Goal: Task Accomplishment & Management: Manage account settings

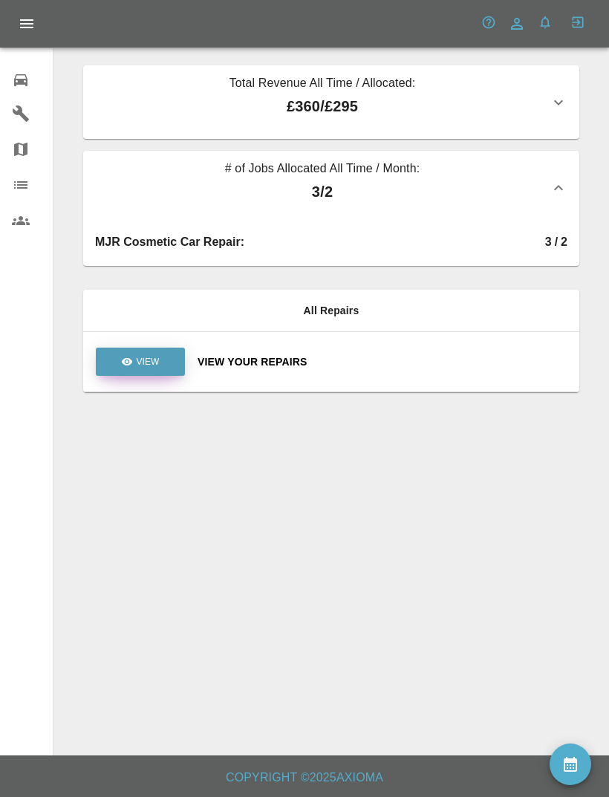
click at [136, 375] on link "View" at bounding box center [140, 362] width 89 height 28
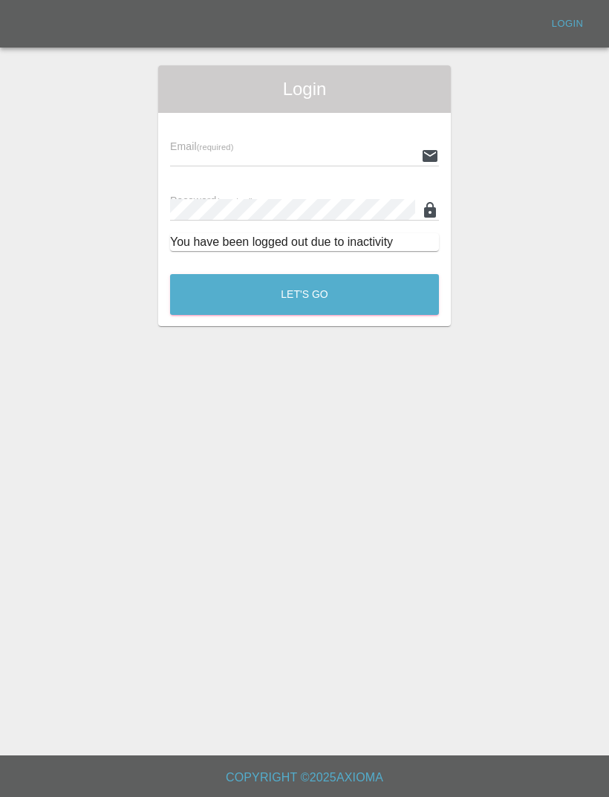
click at [337, 138] on div "Email (required)" at bounding box center [304, 146] width 269 height 42
click at [301, 145] on input "text" at bounding box center [292, 156] width 245 height 22
type input "[EMAIL_ADDRESS][DOMAIN_NAME]"
click at [305, 294] on button "Let's Go" at bounding box center [304, 294] width 269 height 41
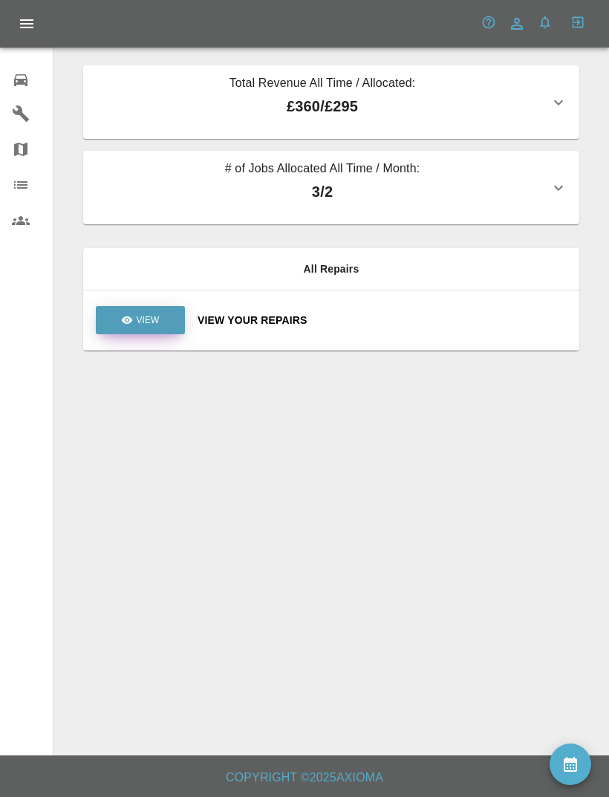
click at [166, 318] on link "View" at bounding box center [140, 320] width 89 height 28
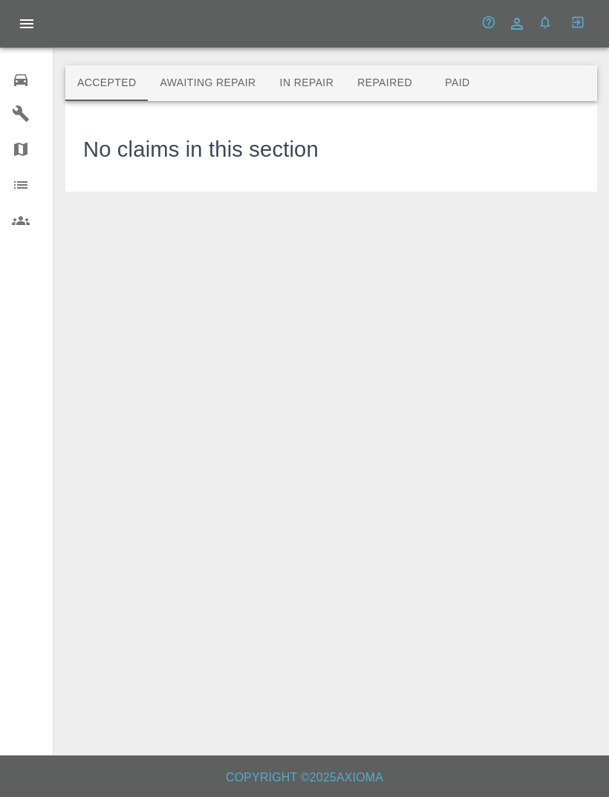
click at [308, 86] on button "In Repair" at bounding box center [307, 83] width 78 height 36
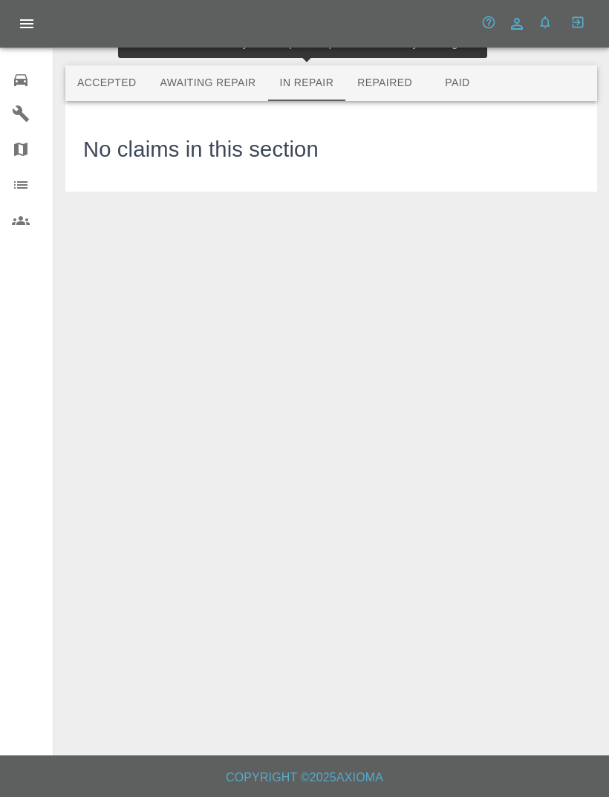
click at [400, 87] on button "Repaired" at bounding box center [385, 83] width 79 height 36
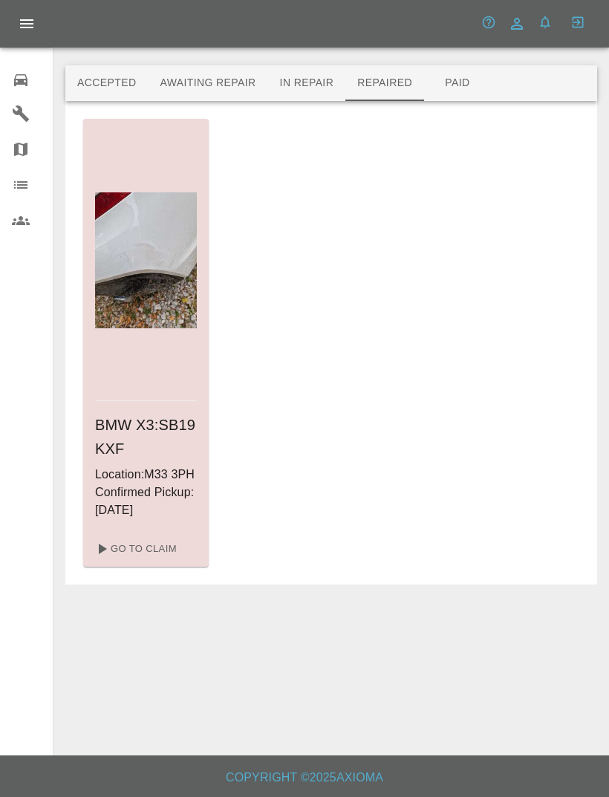
click at [175, 451] on h6 "BMW X3 : SB19 KXF" at bounding box center [146, 437] width 102 height 48
click at [155, 561] on link "Go To Claim" at bounding box center [134, 549] width 91 height 24
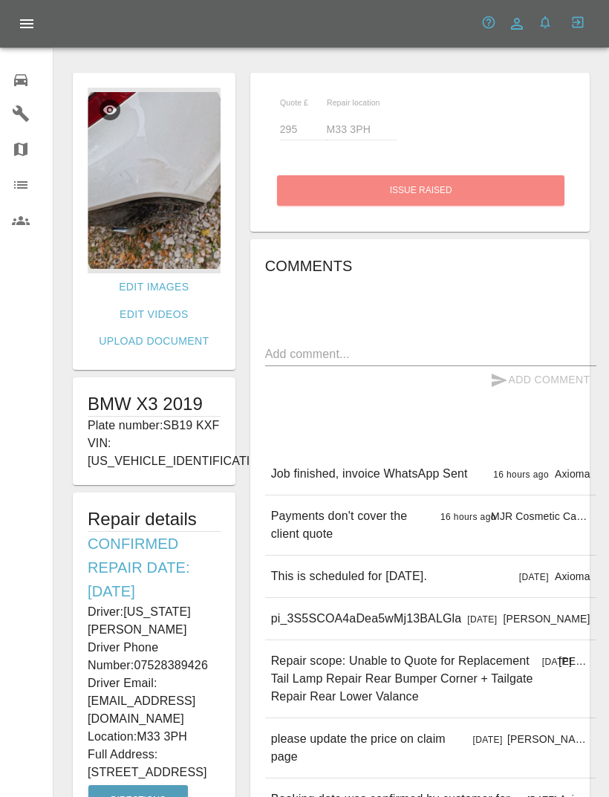
click at [19, 76] on icon at bounding box center [21, 80] width 18 height 18
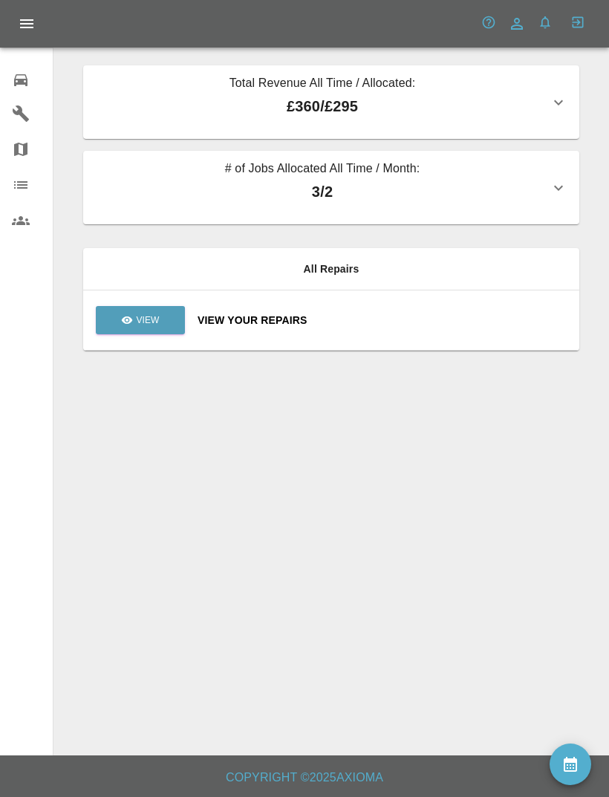
click at [531, 190] on p "3 / 2" at bounding box center [322, 192] width 455 height 22
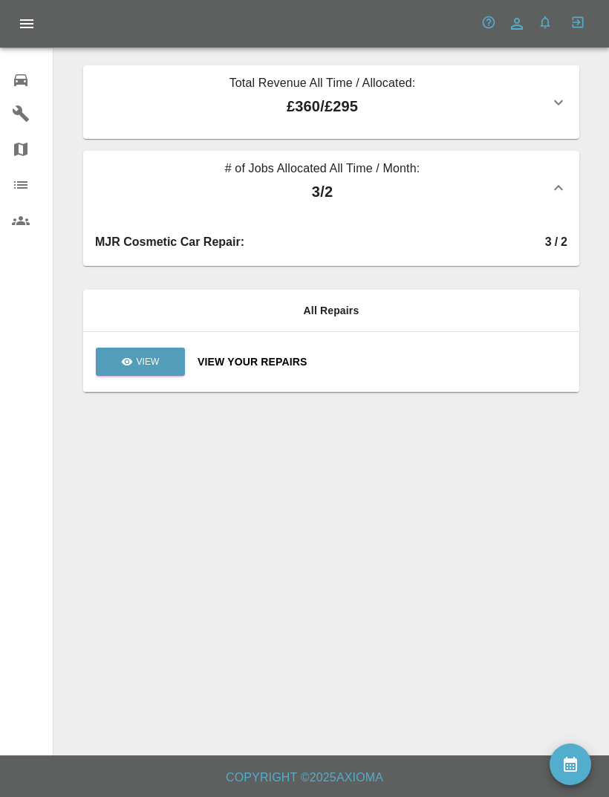
click at [569, 106] on button "Total Revenue All Time / Allocated: £360 / £295" at bounding box center [331, 102] width 496 height 74
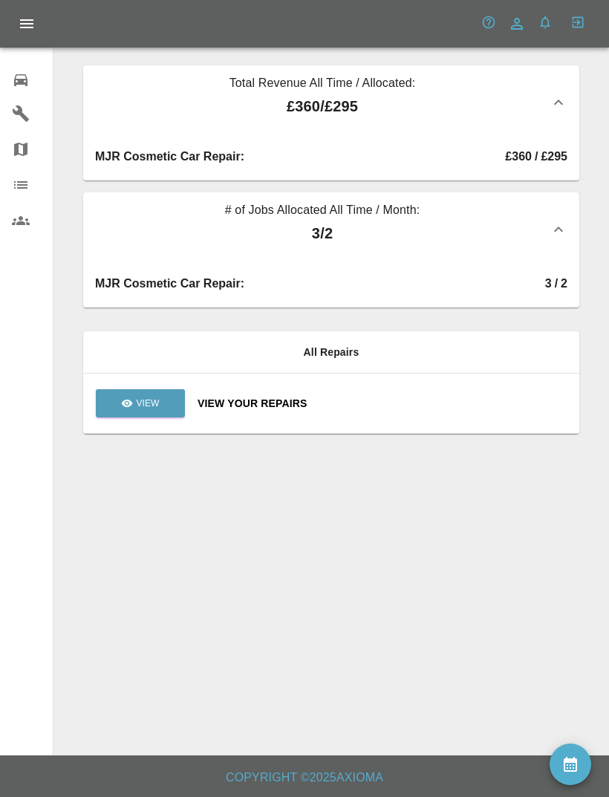
click at [7, 75] on link "0 Repair home" at bounding box center [26, 78] width 53 height 36
click at [26, 80] on icon at bounding box center [20, 80] width 13 height 12
click at [33, 30] on icon "Open drawer" at bounding box center [27, 24] width 18 height 18
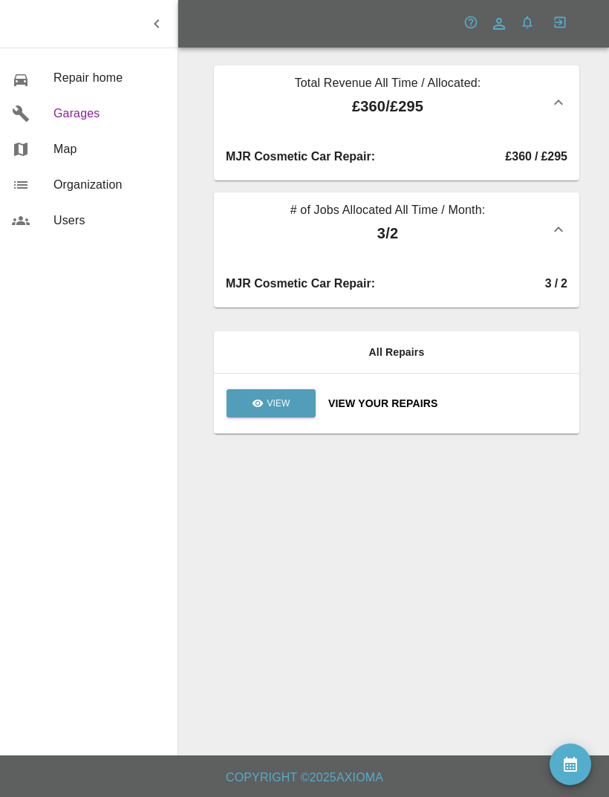
click at [60, 112] on span "Garages" at bounding box center [110, 114] width 112 height 18
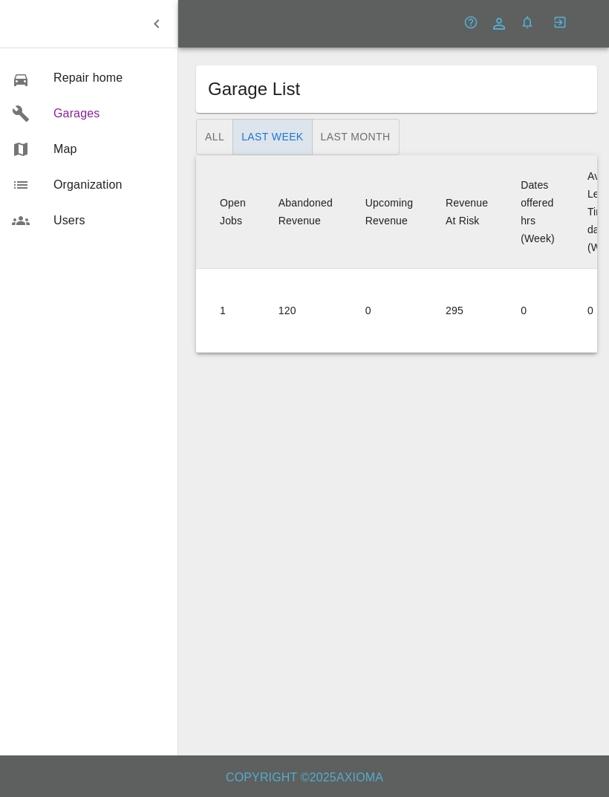
scroll to position [0, 376]
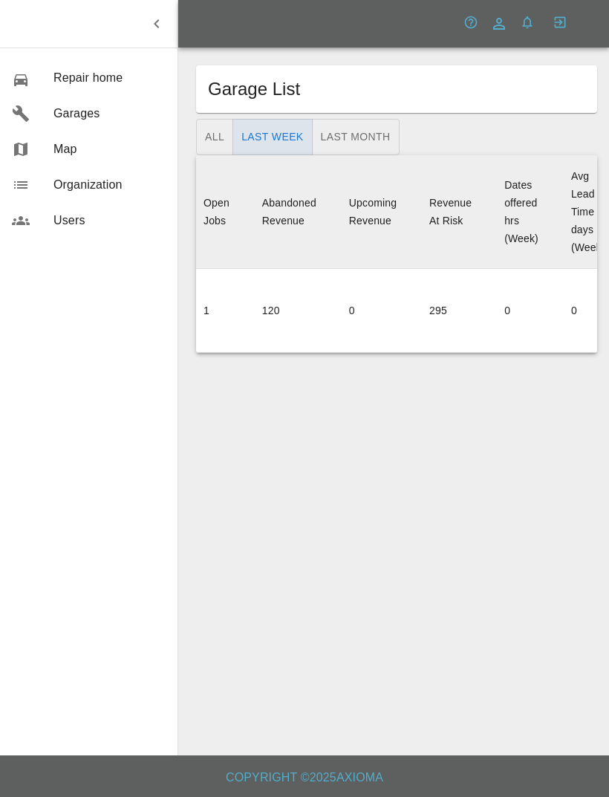
click at [466, 210] on div "Revenue At Risk" at bounding box center [451, 212] width 42 height 36
click at [439, 309] on td "295" at bounding box center [455, 311] width 75 height 84
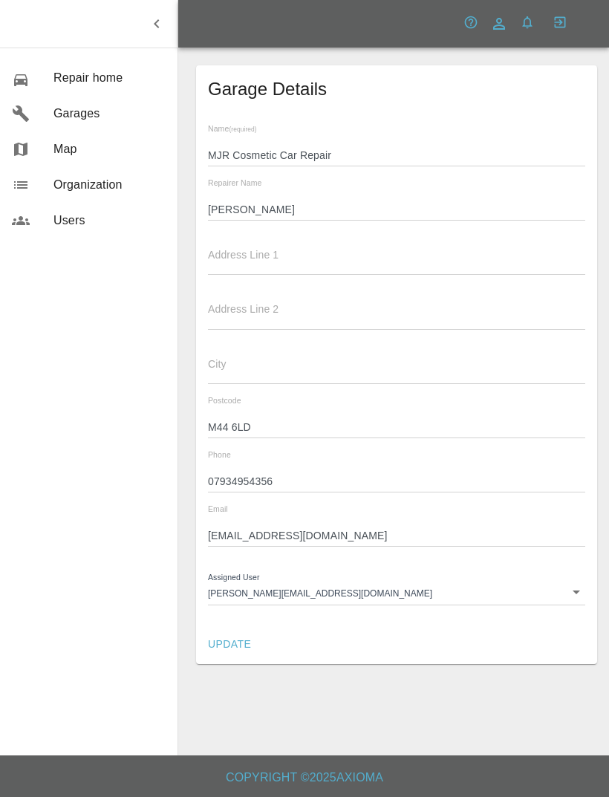
click at [161, 32] on icon "button" at bounding box center [157, 24] width 18 height 18
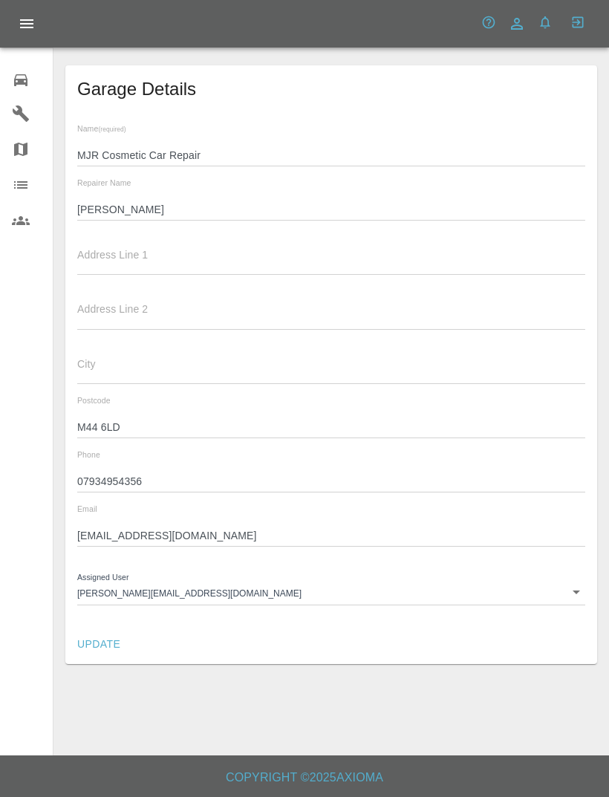
scroll to position [48, 0]
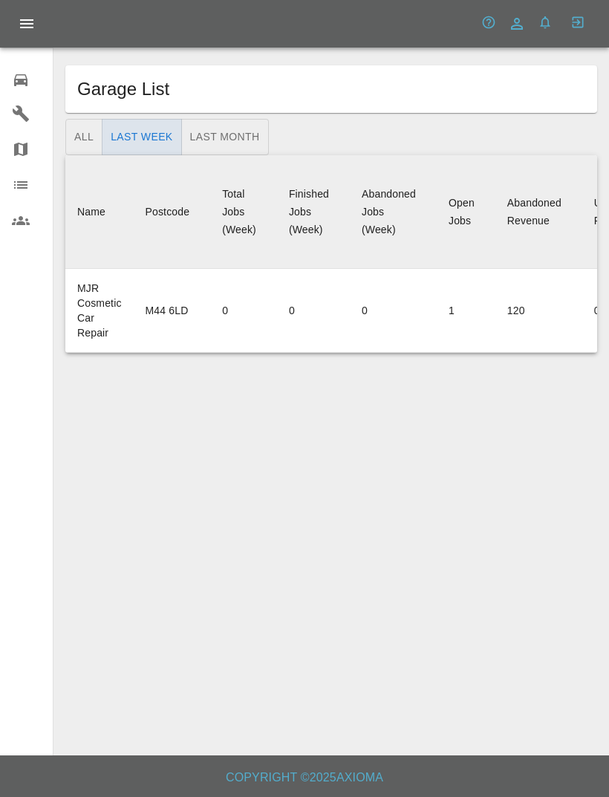
click at [105, 137] on button "Last Week" at bounding box center [142, 137] width 80 height 36
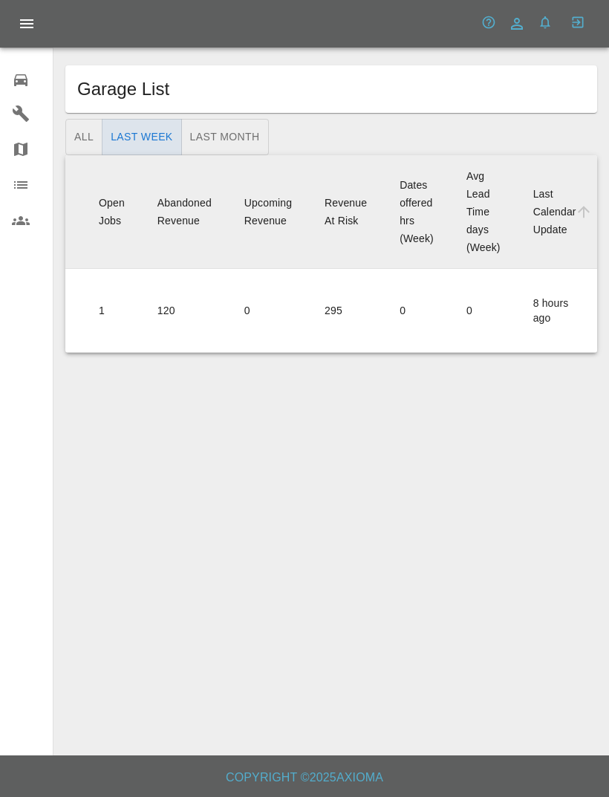
scroll to position [0, 350]
click at [582, 212] on icon "sortable table" at bounding box center [584, 212] width 18 height 18
click at [583, 212] on icon "sortable table" at bounding box center [584, 212] width 12 height 12
click at [580, 215] on icon "sortable table" at bounding box center [584, 212] width 18 height 18
click at [489, 250] on div "Avg Lead Time days (Week)" at bounding box center [484, 211] width 34 height 83
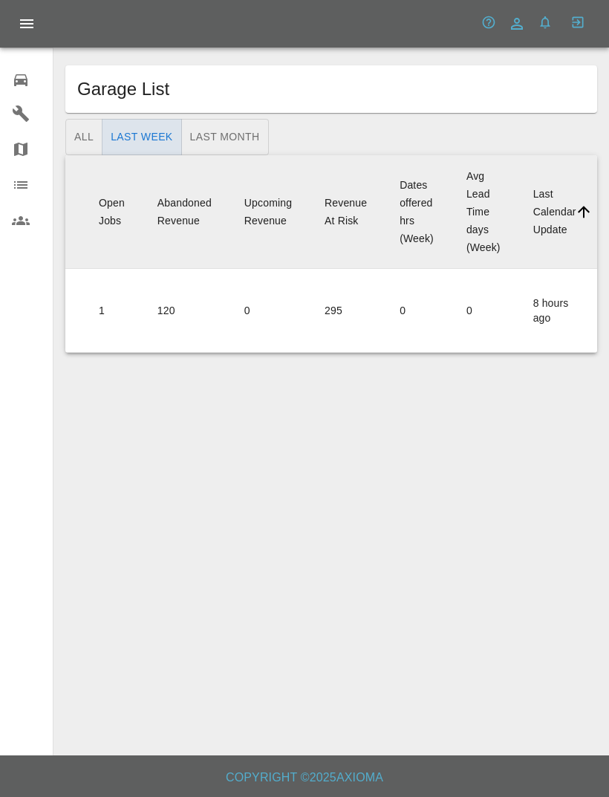
click at [414, 238] on div "Dates offered hrs (Week)" at bounding box center [417, 211] width 34 height 65
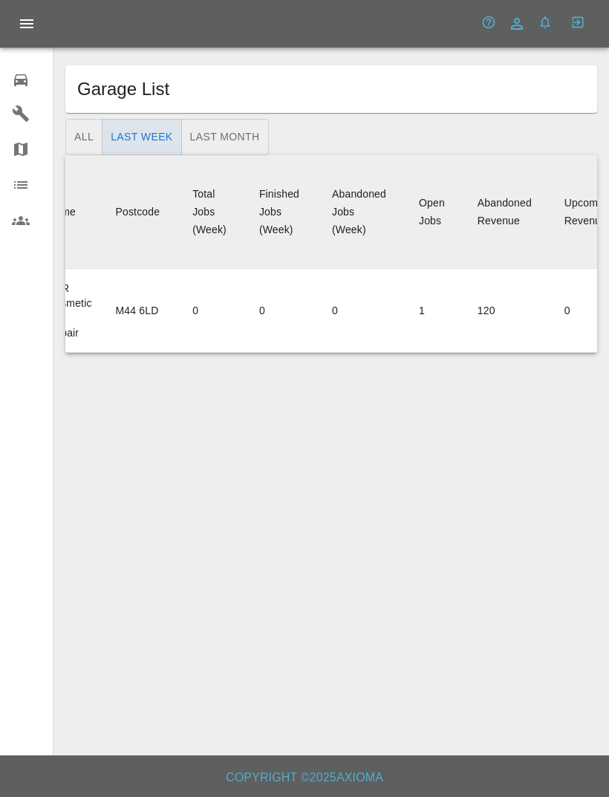
click at [244, 131] on button "Last Month" at bounding box center [225, 137] width 88 height 36
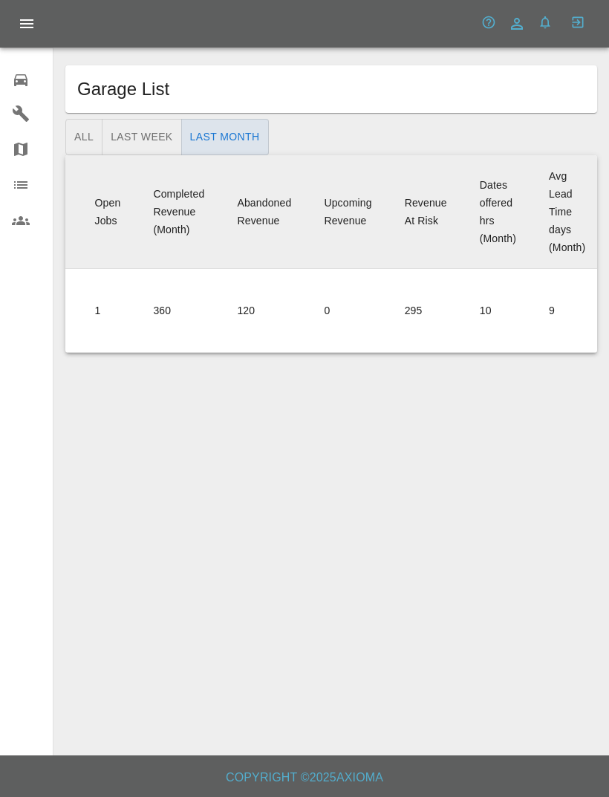
scroll to position [0, 357]
click at [19, 20] on icon "Open drawer" at bounding box center [27, 24] width 18 height 18
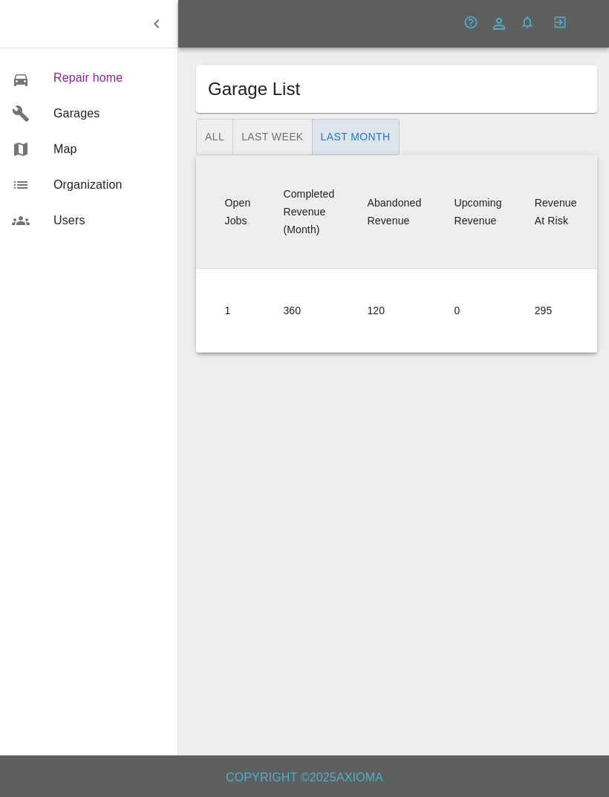
click at [54, 82] on span "Repair home" at bounding box center [110, 78] width 112 height 18
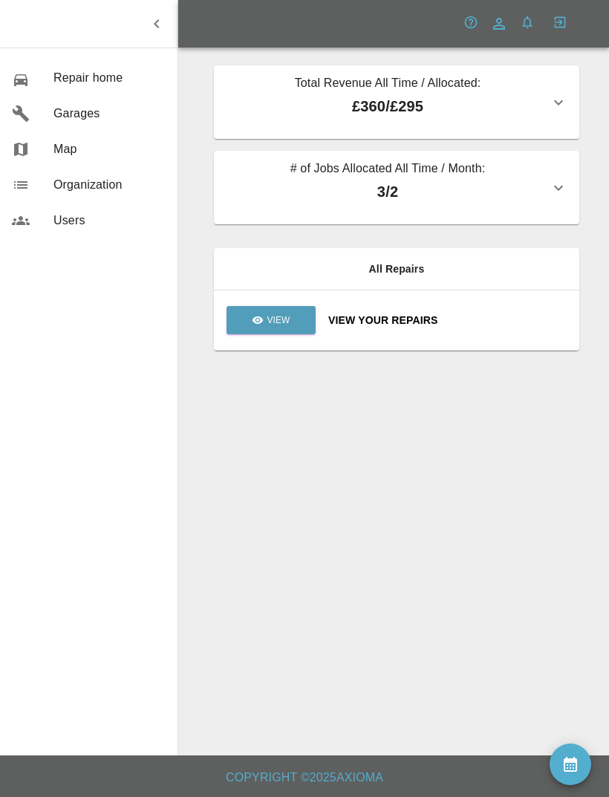
click at [560, 97] on icon "button" at bounding box center [559, 103] width 18 height 18
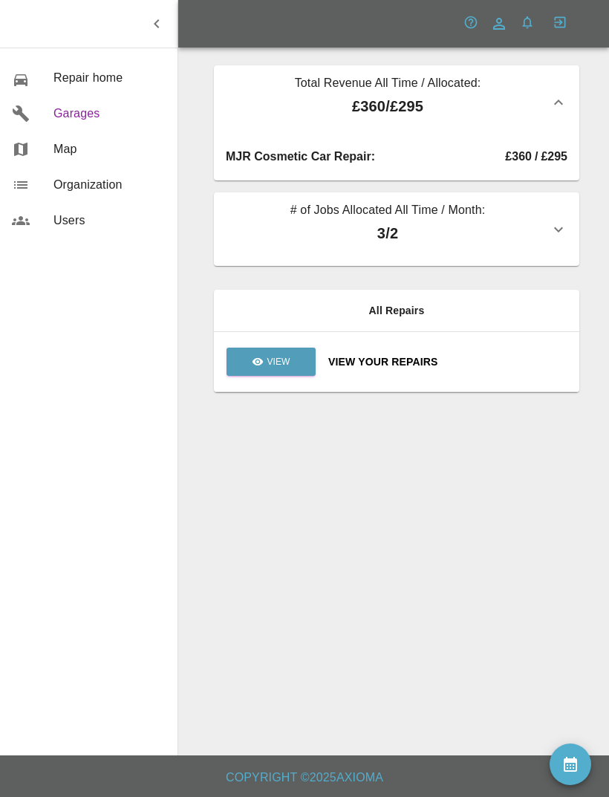
click at [48, 120] on div at bounding box center [33, 114] width 42 height 18
